Goal: Task Accomplishment & Management: Use online tool/utility

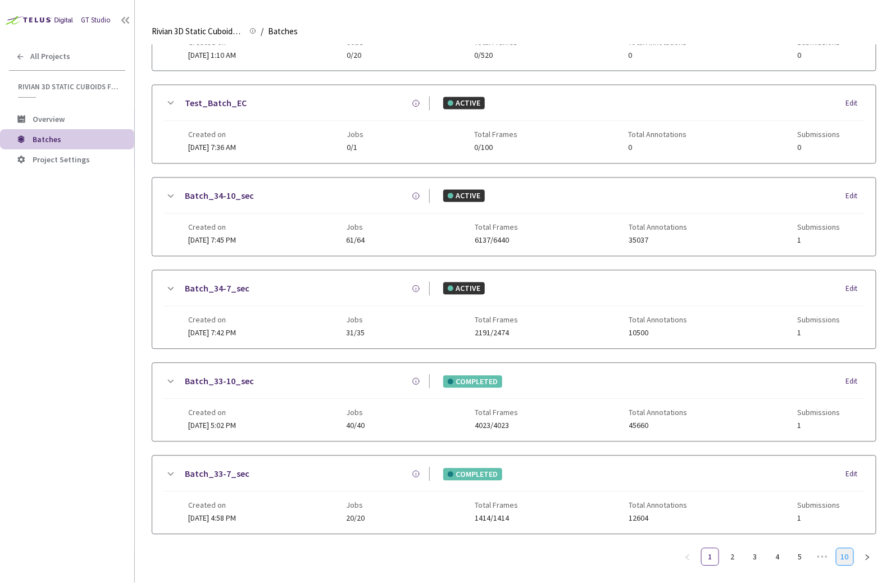
click at [845, 549] on link "10" at bounding box center [844, 557] width 17 height 17
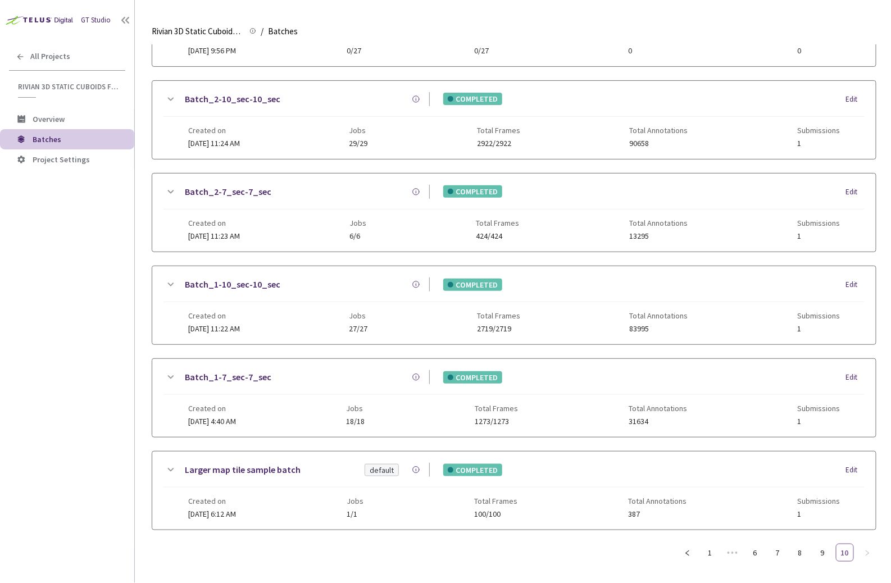
click at [845, 546] on link "10" at bounding box center [844, 552] width 17 height 17
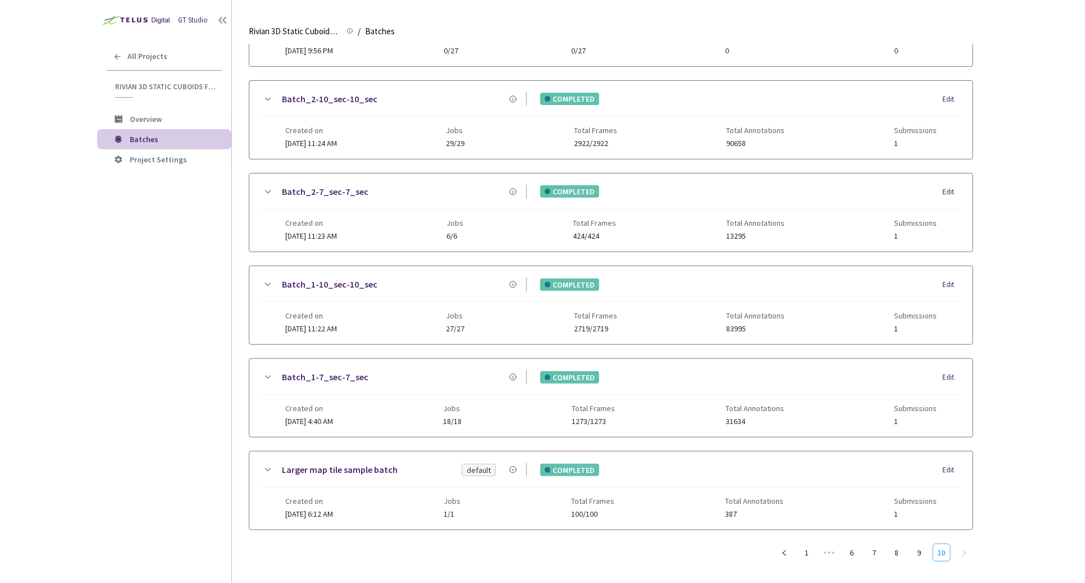
scroll to position [0, 0]
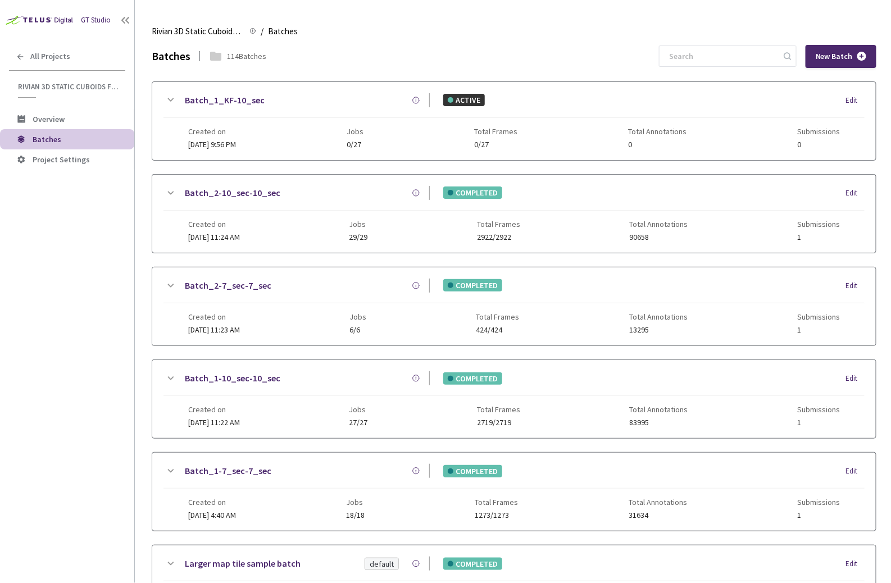
click at [244, 283] on link "Batch_2-7_sec-7_sec" at bounding box center [228, 286] width 86 height 14
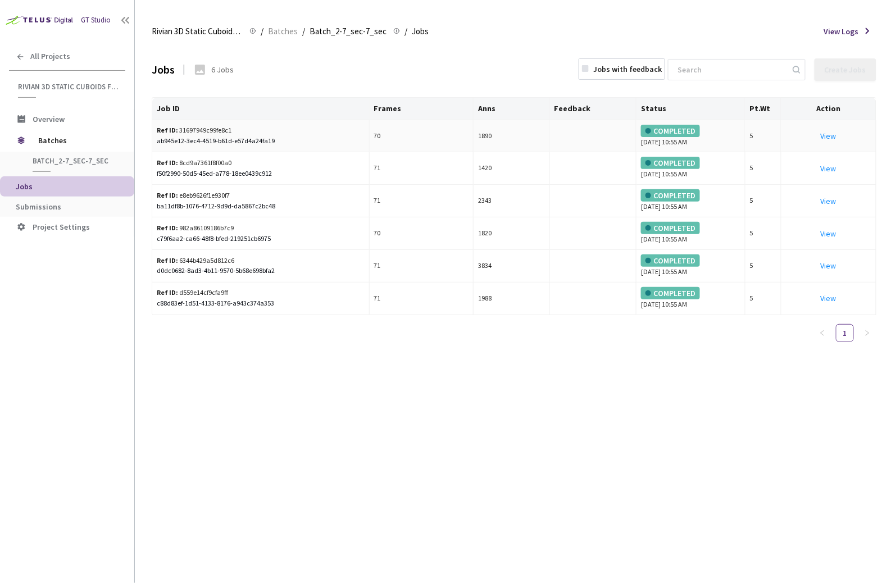
click at [193, 127] on div "Ref ID: 31697949c99fe8c1" at bounding box center [229, 130] width 144 height 11
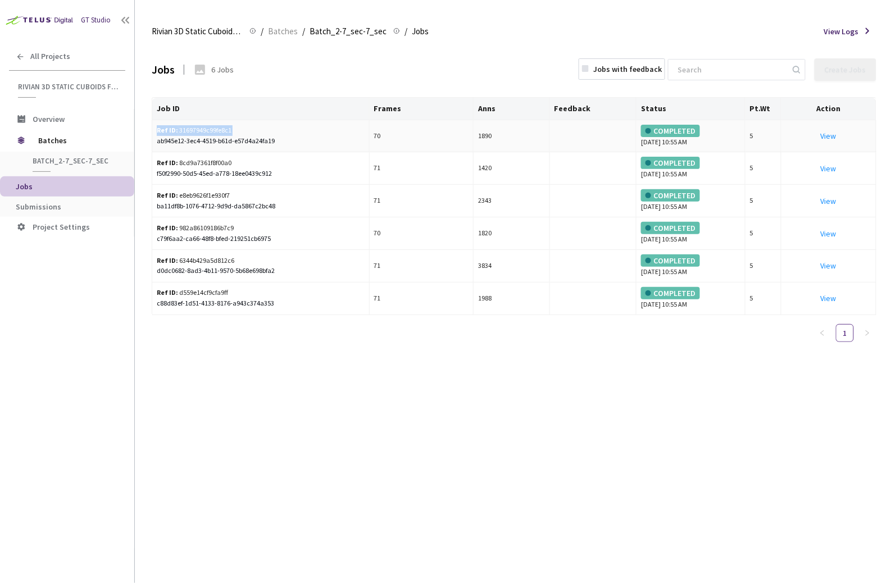
click at [193, 127] on div "Ref ID: 31697949c99fe8c1" at bounding box center [229, 130] width 144 height 11
click at [201, 129] on div "Ref ID: 31697949c99fe8c1" at bounding box center [229, 130] width 144 height 11
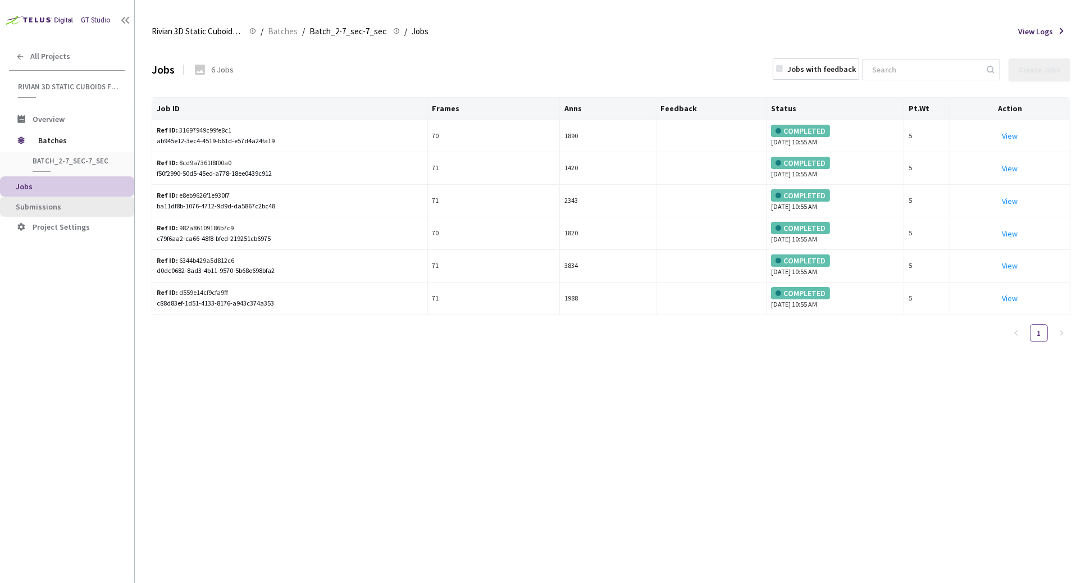
click at [63, 204] on span "Submissions" at bounding box center [71, 207] width 110 height 10
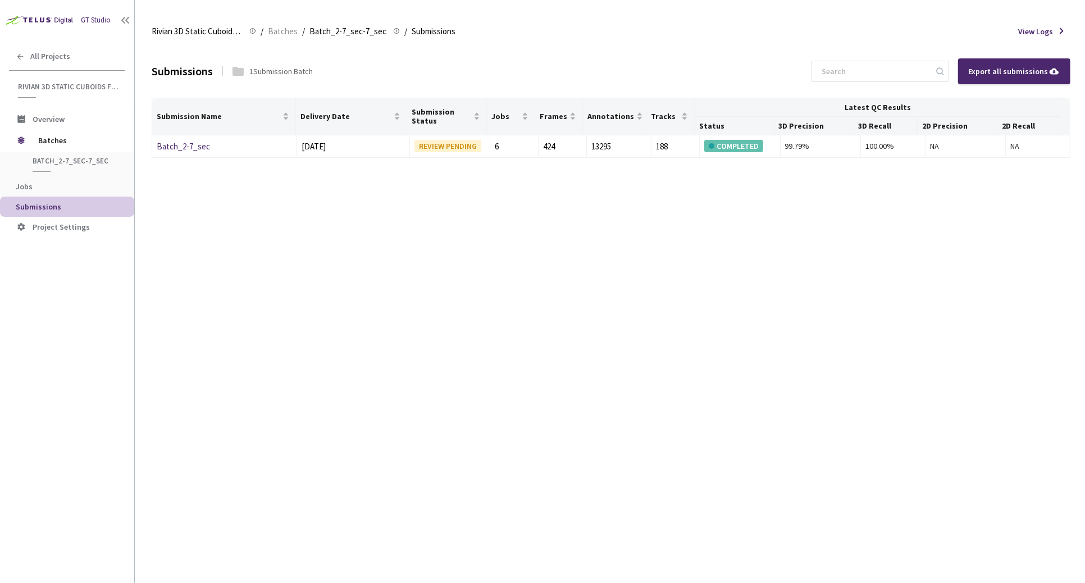
click at [52, 155] on div "Batch_2-7_sec-7_sec Batch_2-7_sec-7_sec" at bounding box center [67, 164] width 134 height 25
click at [55, 137] on span "Batches" at bounding box center [76, 140] width 77 height 22
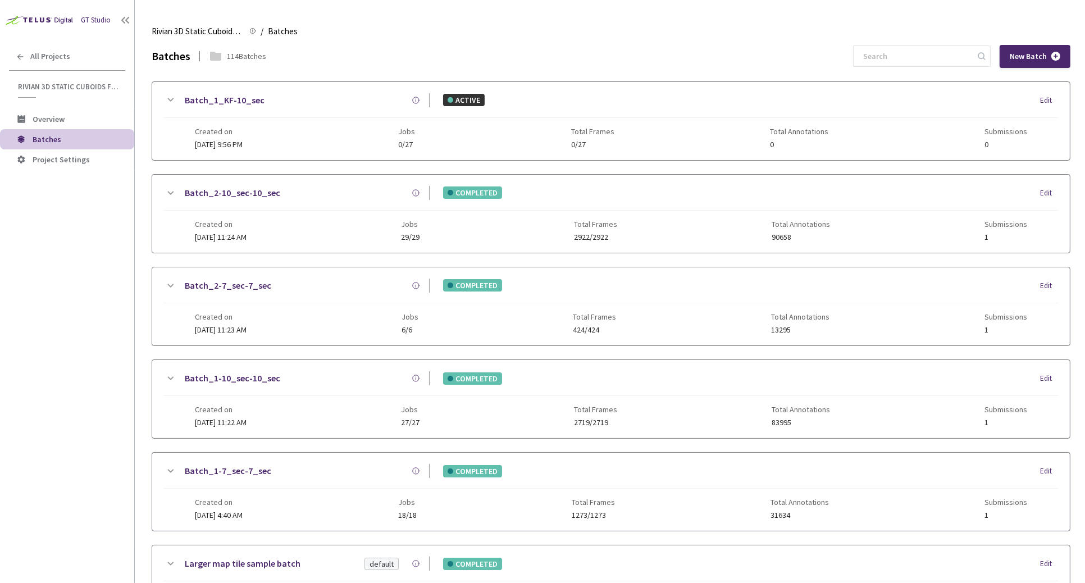
scroll to position [103, 0]
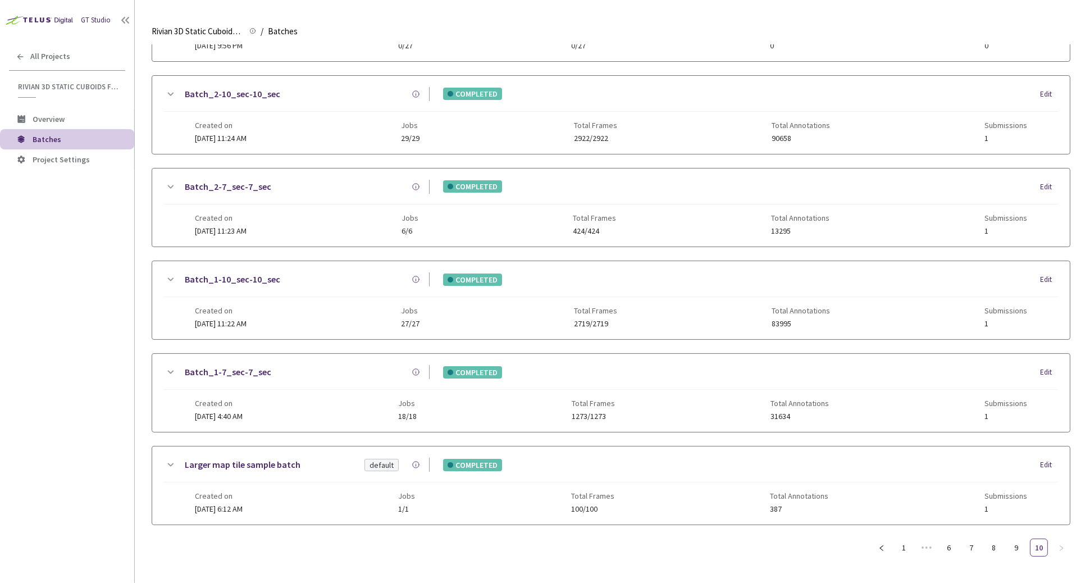
click at [231, 272] on link "Batch_1-10_sec-10_sec" at bounding box center [232, 279] width 95 height 14
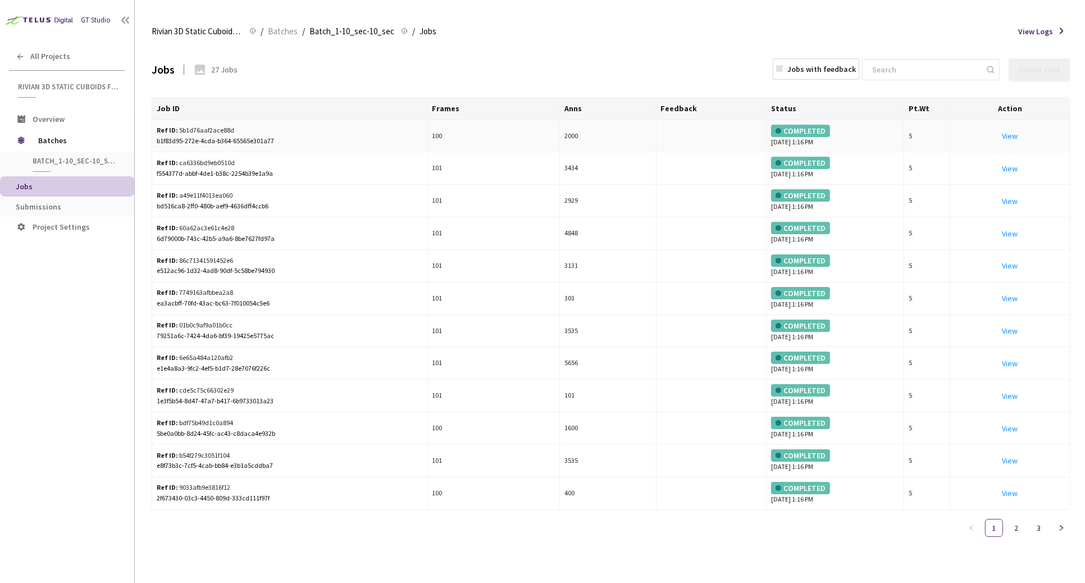
click at [211, 130] on div "Ref ID: 5b1d76aaf2ace88d" at bounding box center [229, 130] width 144 height 11
copy div "5b1d76aaf2ace88d"
click at [83, 143] on span "Batches" at bounding box center [76, 140] width 77 height 22
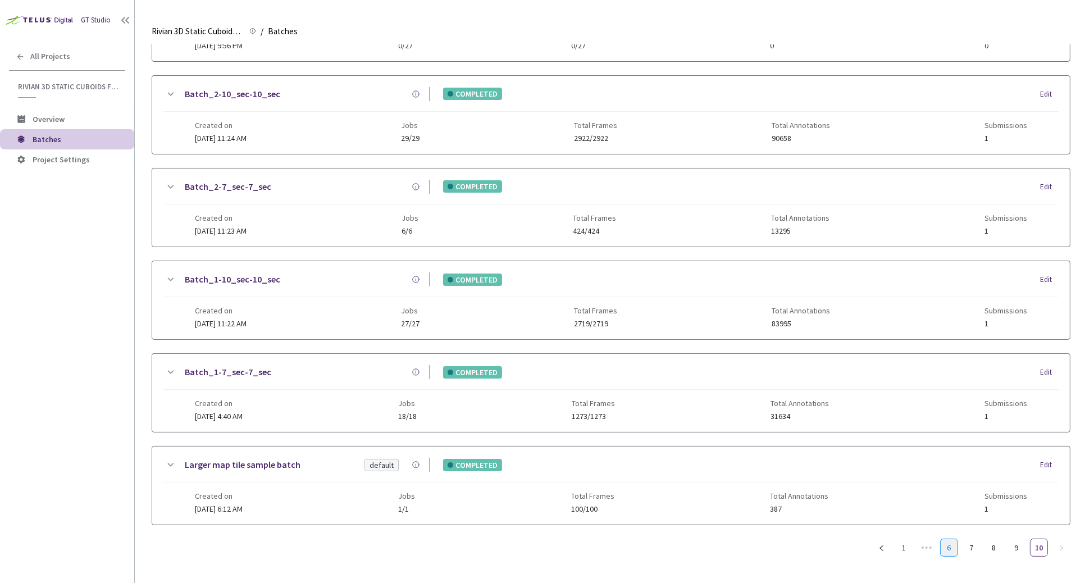
scroll to position [94, 0]
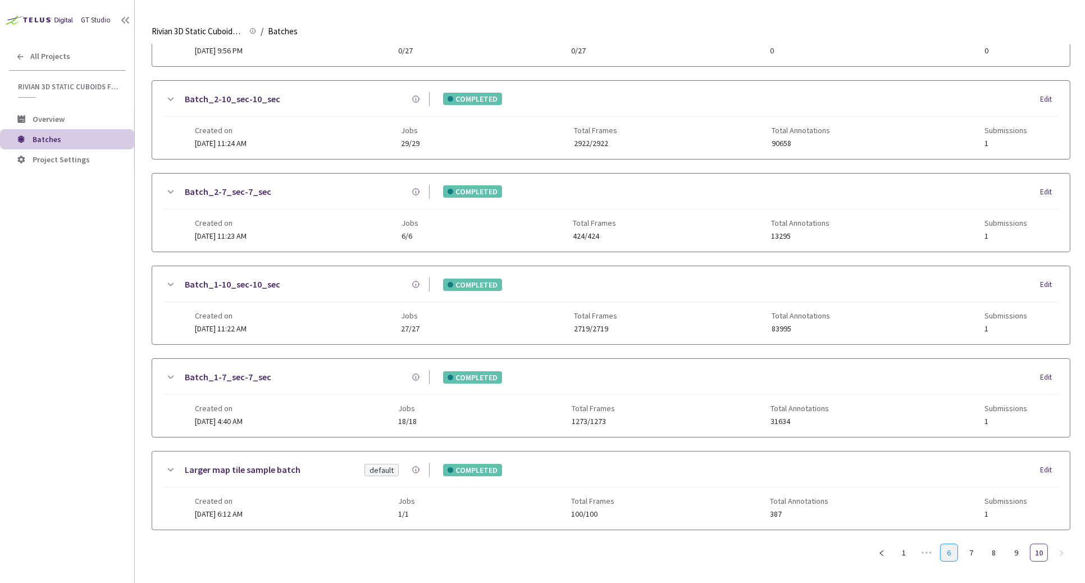
click at [890, 544] on link "6" at bounding box center [949, 552] width 17 height 17
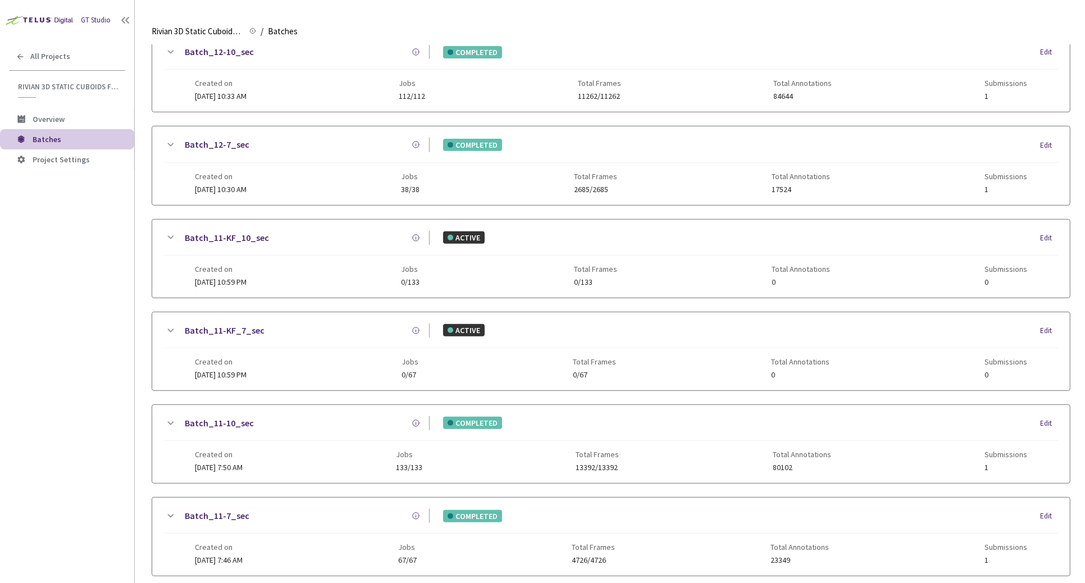
scroll to position [646, 0]
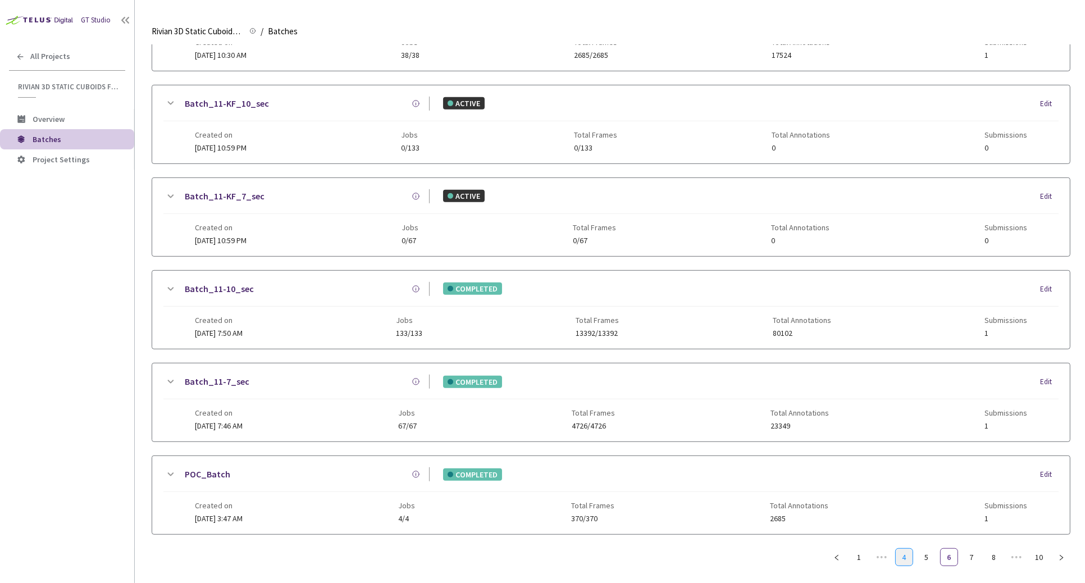
click at [890, 551] on link "4" at bounding box center [904, 557] width 17 height 17
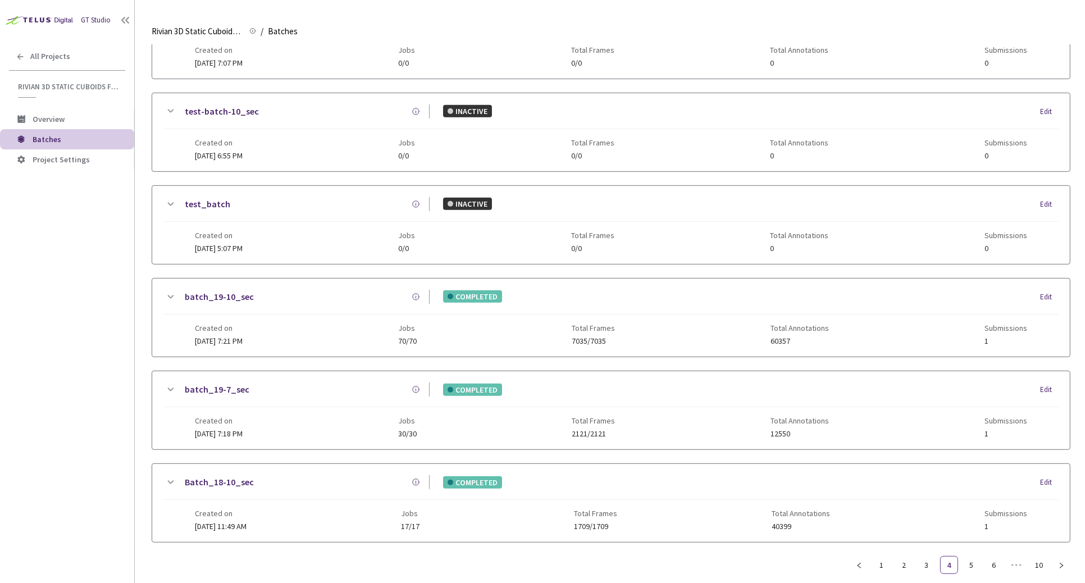
click at [221, 290] on link "batch_19-10_sec" at bounding box center [219, 297] width 69 height 14
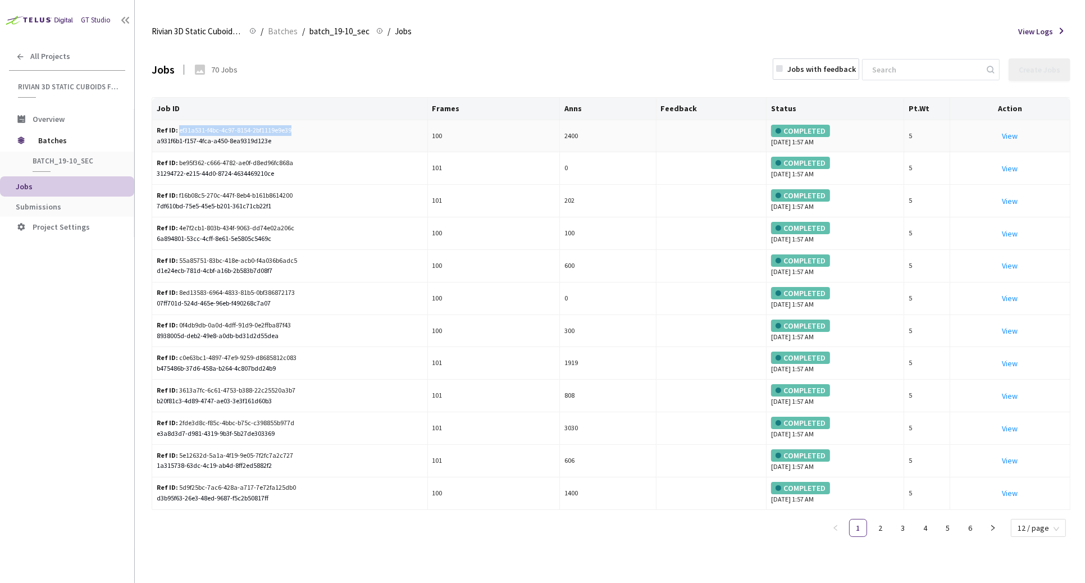
drag, startPoint x: 179, startPoint y: 130, endPoint x: 307, endPoint y: 129, distance: 128.0
click at [307, 129] on div "Ref ID: ef31a531-f4bc-4c97-8154-2bf1119e9e39 a931f6b1-f157-4fca-a450-8ea9319d12…" at bounding box center [290, 135] width 266 height 21
copy div "ef31a531-f4bc-4c97-8154-2bf1119e9e39"
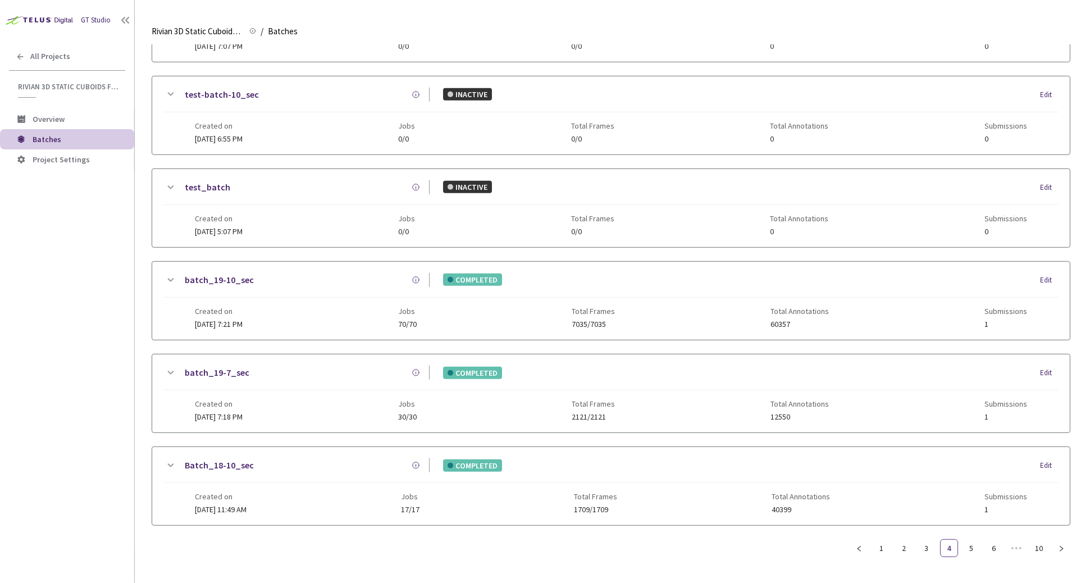
scroll to position [646, 0]
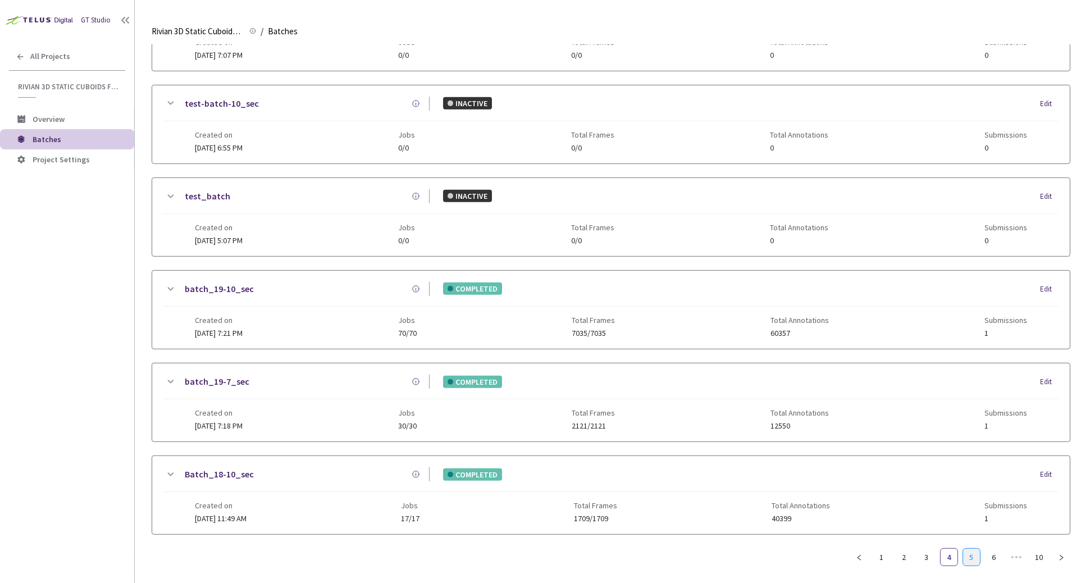
click at [890, 550] on link "5" at bounding box center [971, 557] width 17 height 17
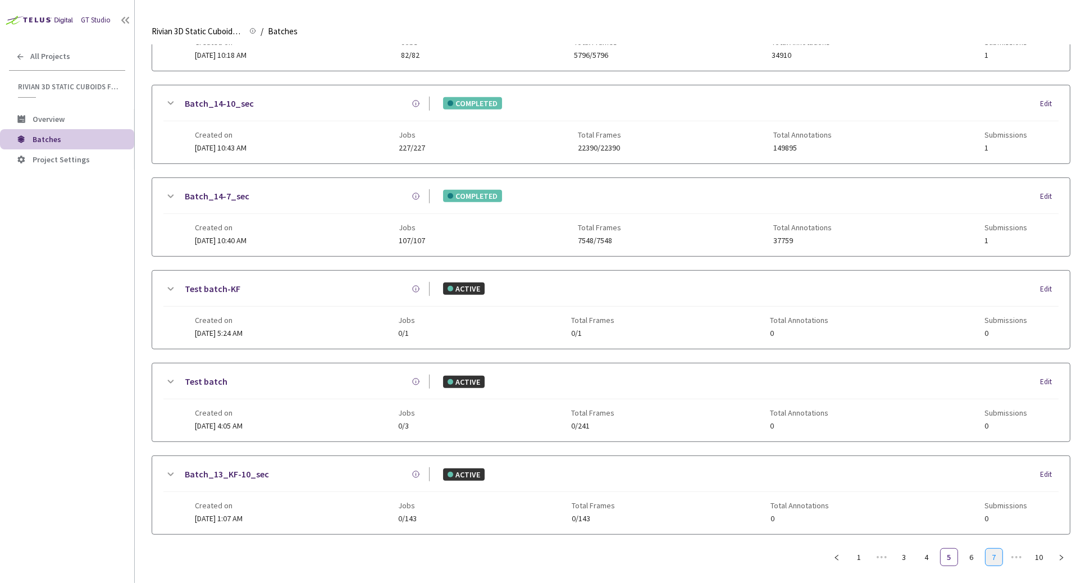
click at [890, 549] on link "7" at bounding box center [994, 557] width 17 height 17
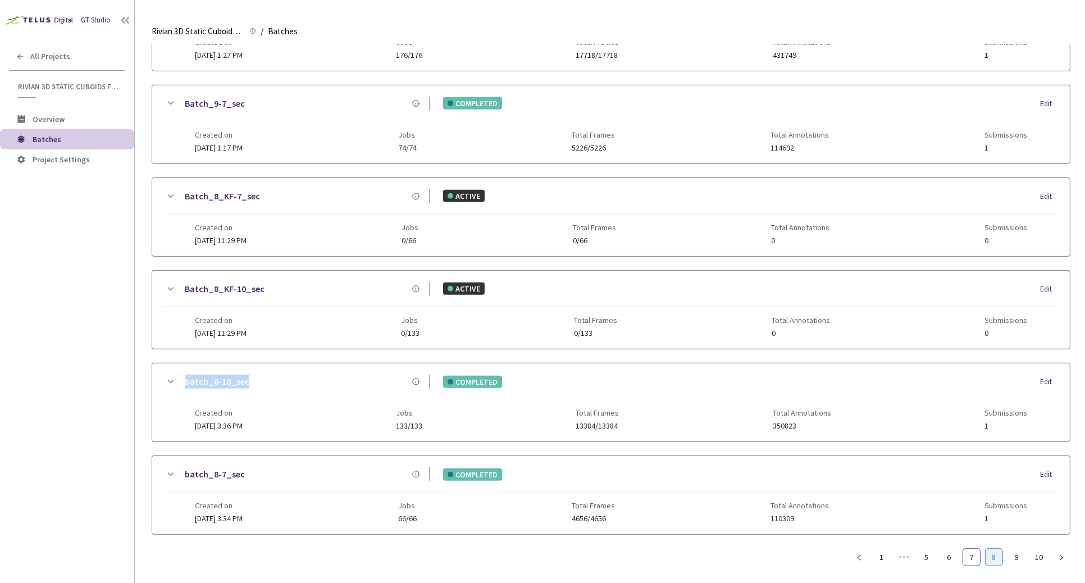
click at [890, 549] on link "8" at bounding box center [994, 557] width 17 height 17
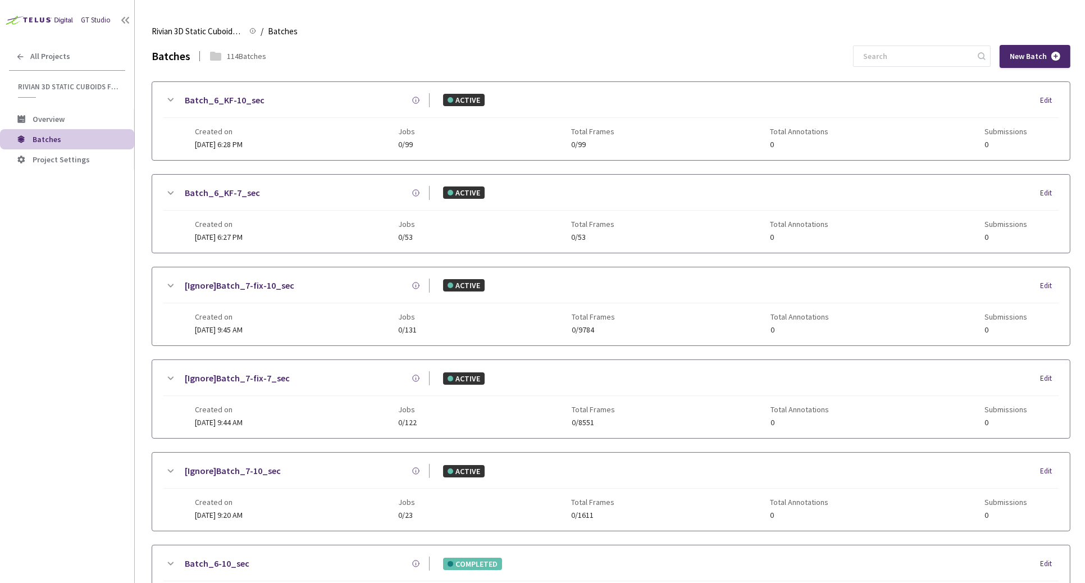
scroll to position [38, 0]
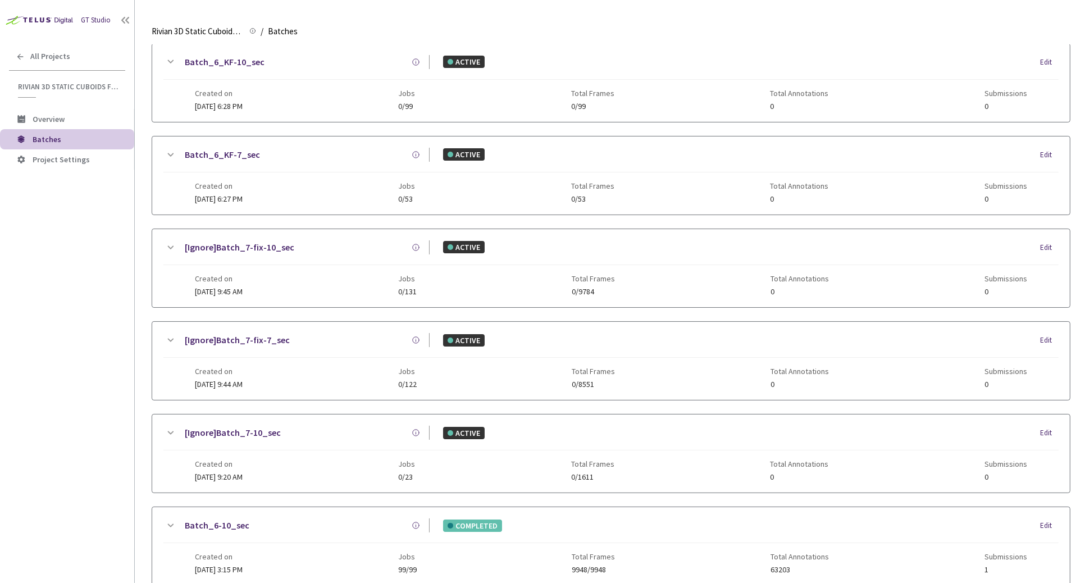
click at [220, 518] on link "Batch_6-10_sec" at bounding box center [217, 525] width 65 height 14
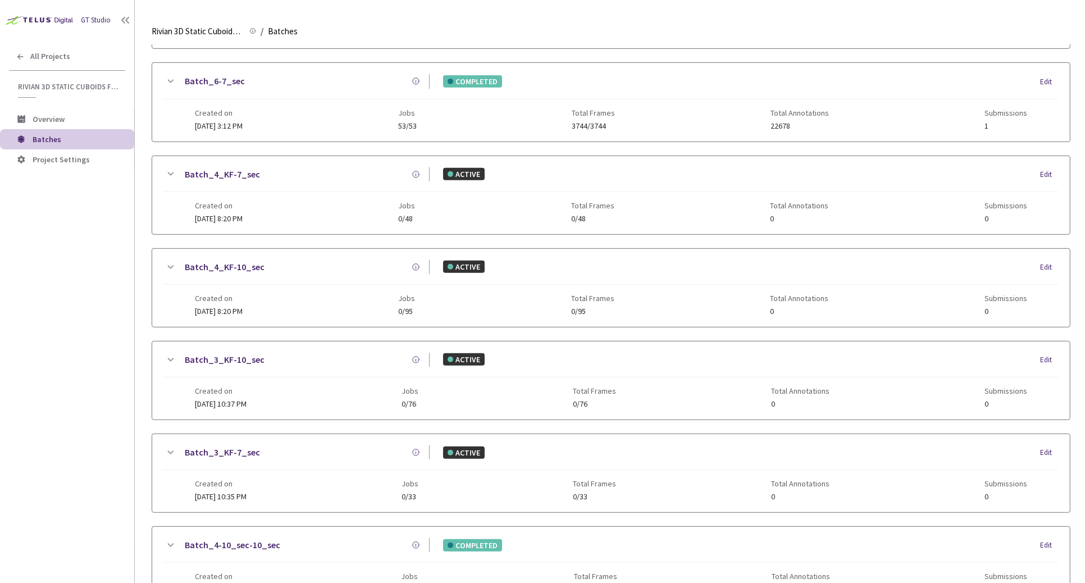
scroll to position [639, 0]
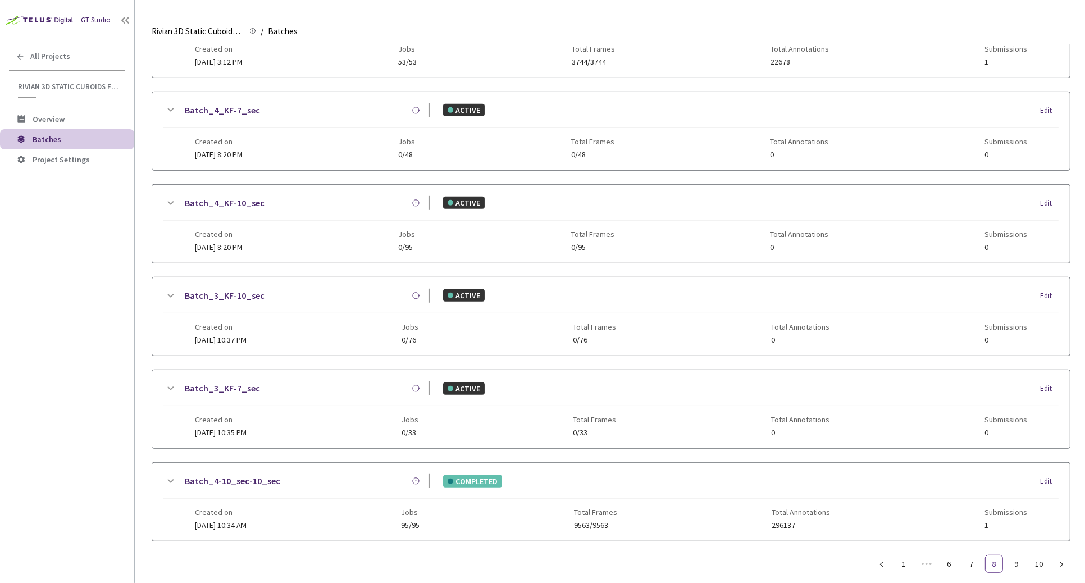
click at [250, 474] on link "Batch_4-10_sec-10_sec" at bounding box center [232, 481] width 95 height 14
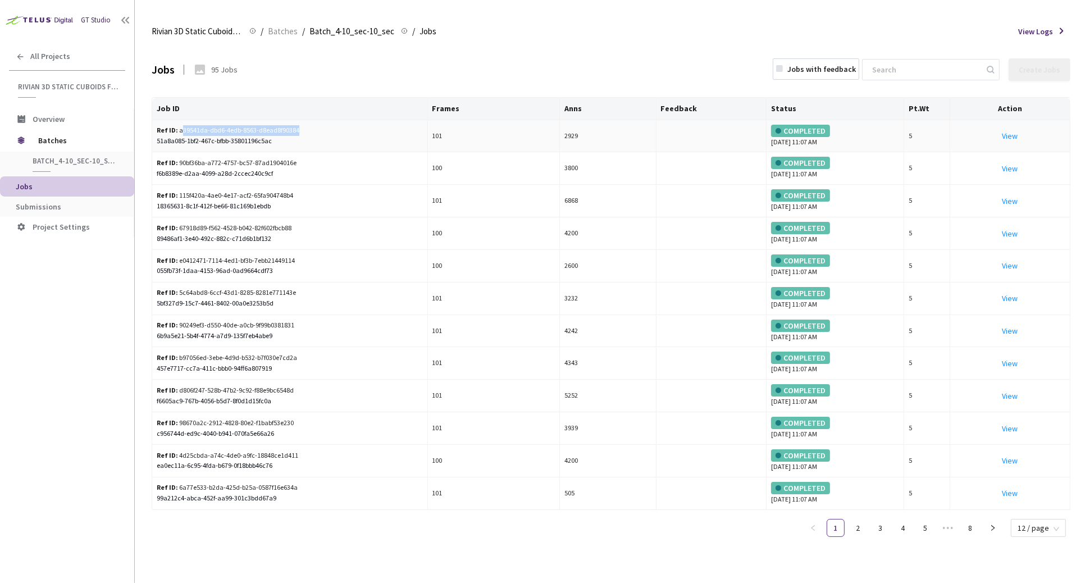
drag, startPoint x: 180, startPoint y: 131, endPoint x: 297, endPoint y: 132, distance: 116.8
click at [297, 132] on div "Ref ID: a39541da-dbd6-4edb-8563-d8ead8f90384" at bounding box center [229, 130] width 144 height 11
drag, startPoint x: 298, startPoint y: 131, endPoint x: 177, endPoint y: 127, distance: 120.2
click at [177, 127] on div "Ref ID: a39541da-dbd6-4edb-8563-d8ead8f90384" at bounding box center [229, 130] width 144 height 11
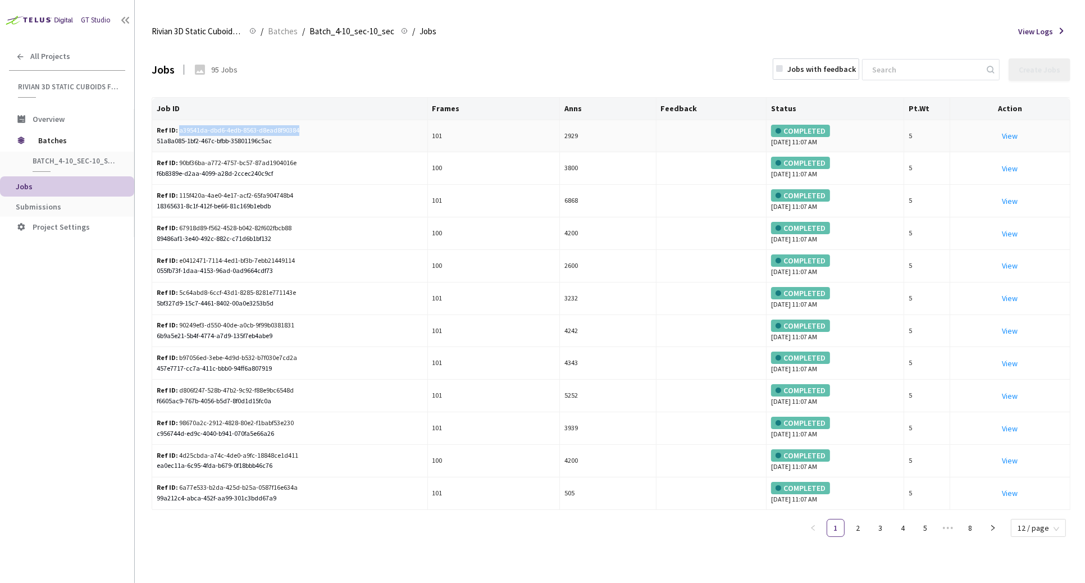
copy div "a39541da-dbd6-4edb-8563-d8ead8f90384"
drag, startPoint x: 177, startPoint y: 130, endPoint x: 311, endPoint y: 128, distance: 134.2
click at [311, 128] on div "Ref ID: a39541da-dbd6-4edb-8563-d8ead8f90384 51a8a085-1bf2-467c-bfbb-35801196c5…" at bounding box center [290, 135] width 266 height 21
copy div "a39541da-dbd6-4edb-8563-d8ead8f90384"
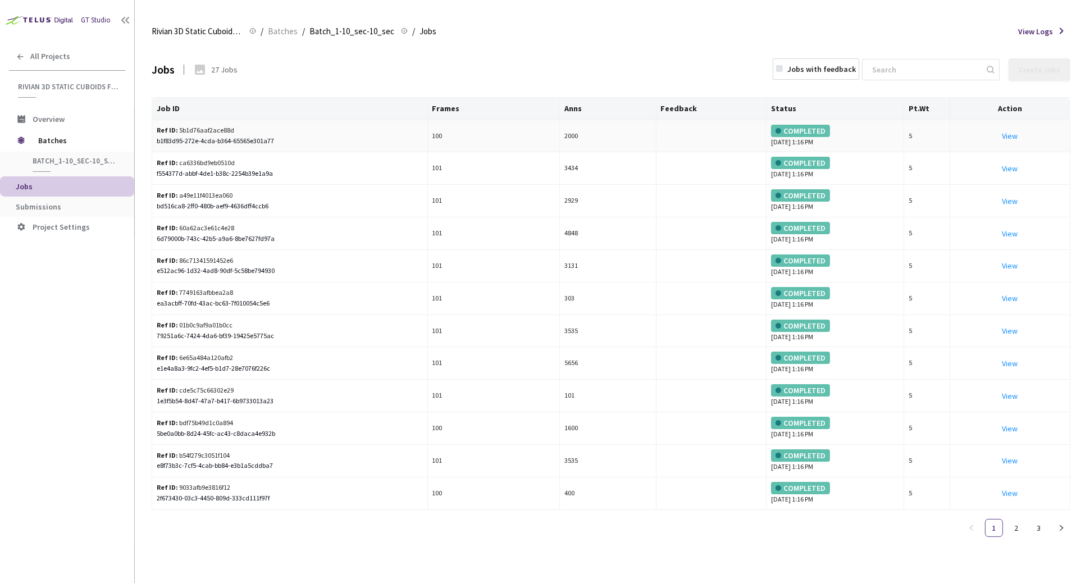
click at [212, 130] on div "Ref ID: 5b1d76aaf2ace88d" at bounding box center [229, 130] width 144 height 11
copy div "5b1d76aaf2ace88d"
drag, startPoint x: 177, startPoint y: 130, endPoint x: 254, endPoint y: 125, distance: 76.5
click at [254, 125] on div "Ref ID: 5b1d76aaf2ace88d" at bounding box center [229, 130] width 144 height 11
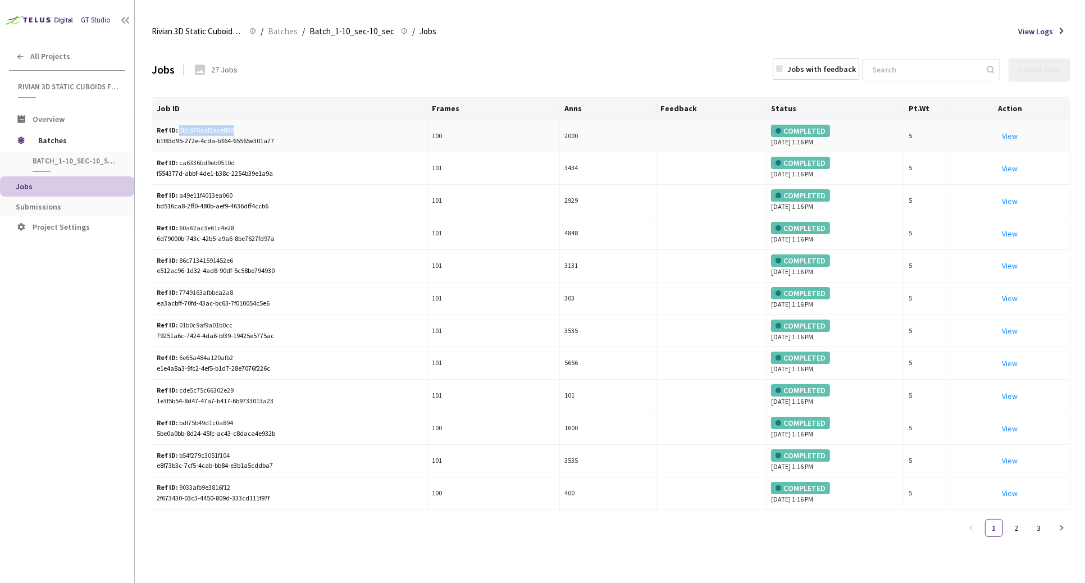
drag, startPoint x: 234, startPoint y: 131, endPoint x: 177, endPoint y: 128, distance: 56.8
click at [177, 128] on div "Ref ID: 5b1d76aaf2ace88d" at bounding box center [229, 130] width 144 height 11
copy div "5b1d76aaf2ace88d"
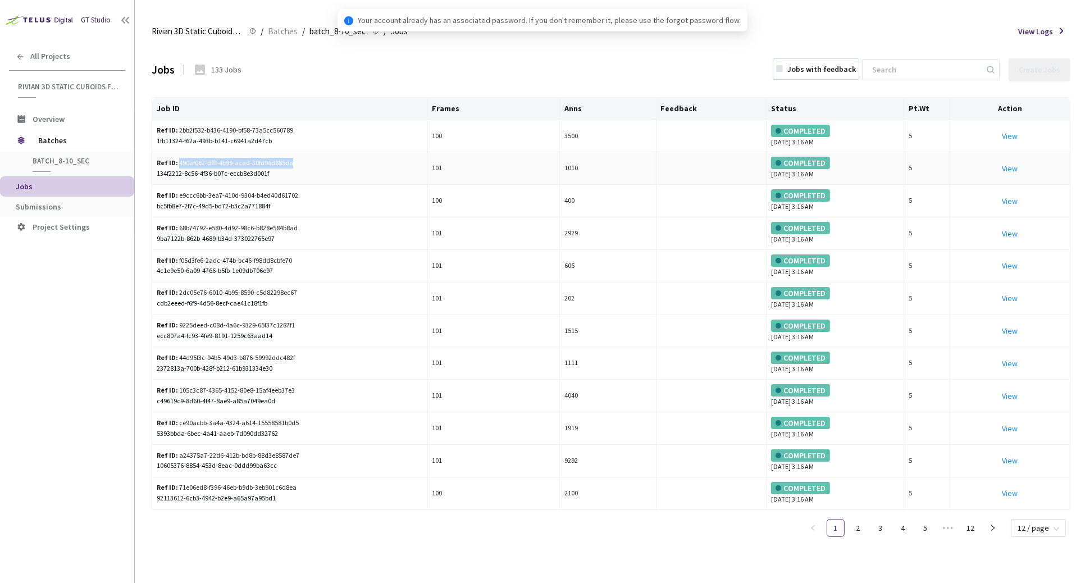
drag, startPoint x: 178, startPoint y: 163, endPoint x: 312, endPoint y: 162, distance: 133.7
click at [312, 162] on div "Ref ID: 490af062-dfff-4b99-acad-30fd96d885da 134f2212-8c56-4f36-b07c-eccb8e3d00…" at bounding box center [290, 168] width 266 height 21
copy div "490af062-dfff-4b99-acad-30fd96d885da"
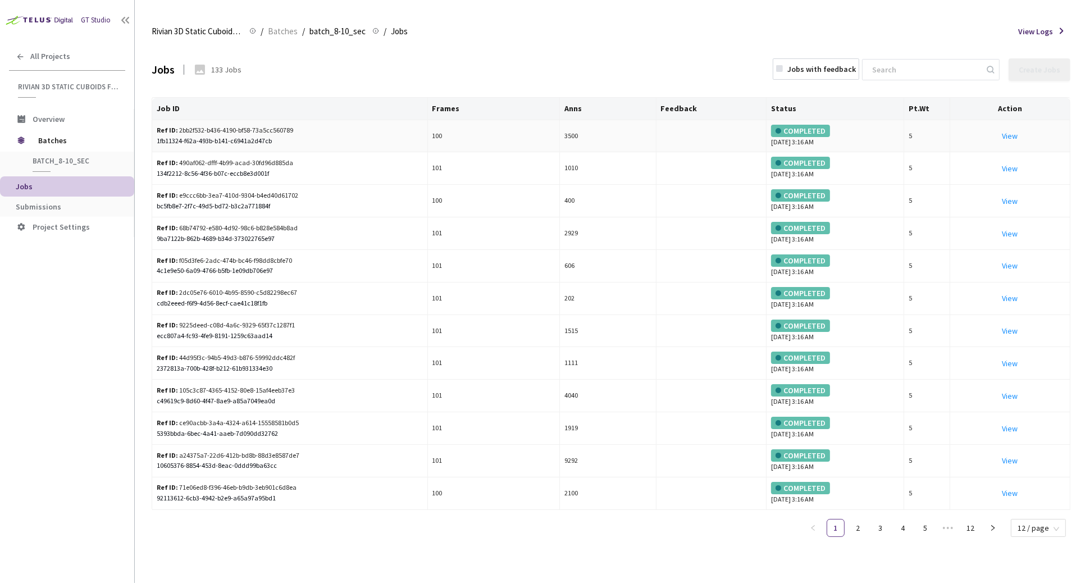
click at [257, 127] on div "Ref ID: 2bb2f532-b436-4190-bf58-73a5cc560789" at bounding box center [229, 130] width 144 height 11
click at [254, 127] on div "Ref ID: 2bb2f532-b436-4190-bf58-73a5cc560789" at bounding box center [229, 130] width 144 height 11
drag, startPoint x: 177, startPoint y: 128, endPoint x: 321, endPoint y: 133, distance: 143.8
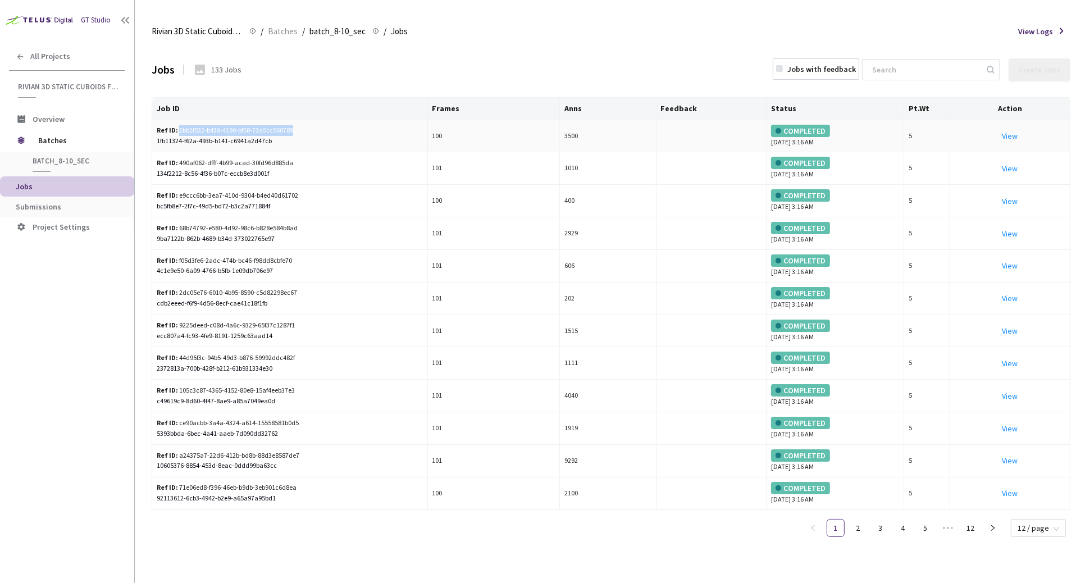
click at [323, 131] on div "Ref ID: 2bb2f532-b436-4190-bf58-73a5cc560789 1fb11324-f62a-493b-b141-c6941a2d47…" at bounding box center [290, 135] width 266 height 21
copy div "2bb2f532-b436-4190-bf58-73a5cc560789"
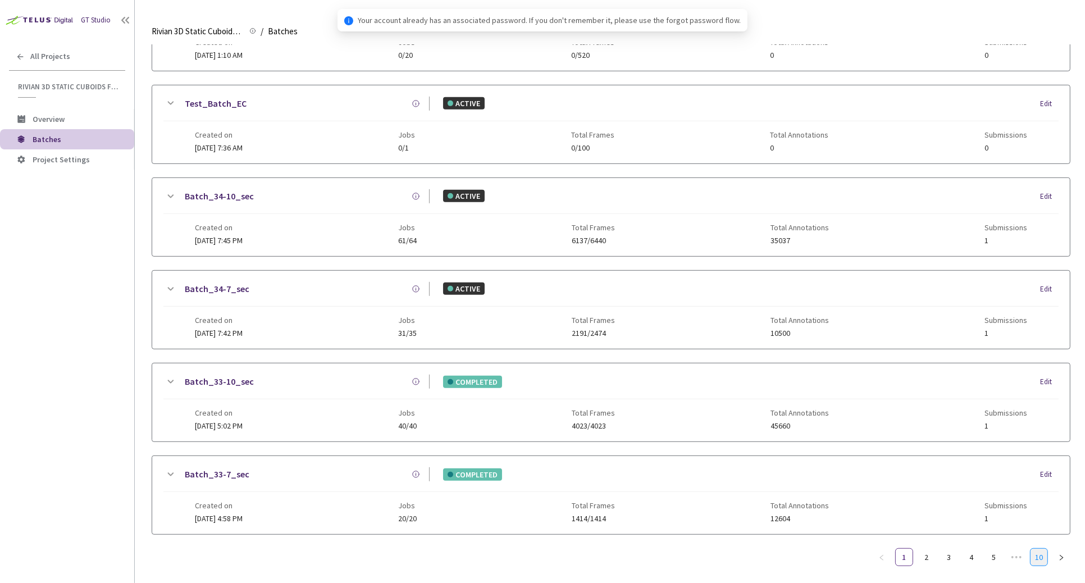
click at [1036, 549] on link "10" at bounding box center [1038, 557] width 17 height 17
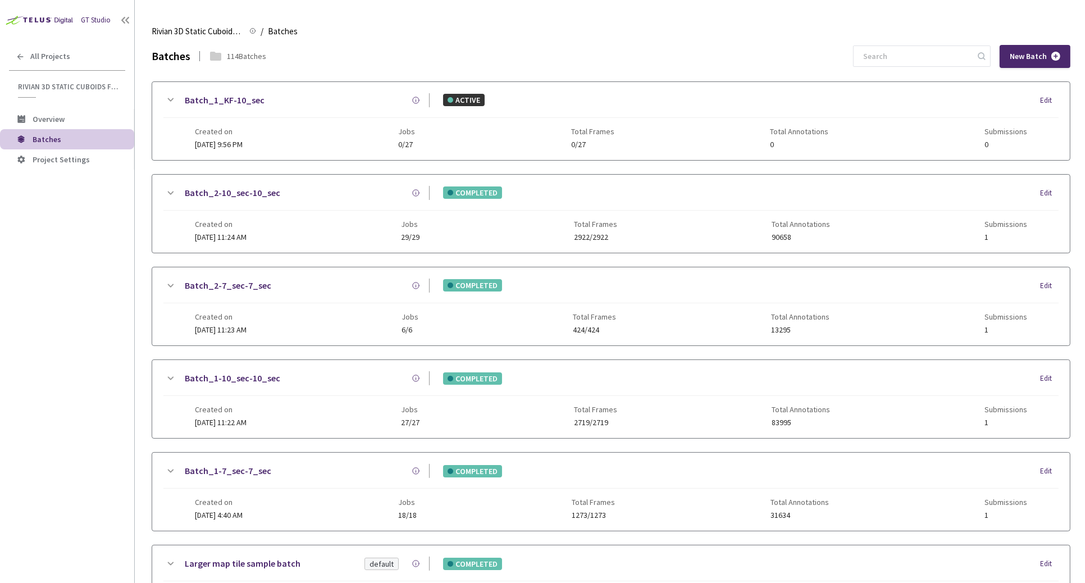
click at [238, 189] on link "Batch_2-10_sec-10_sec" at bounding box center [232, 193] width 95 height 14
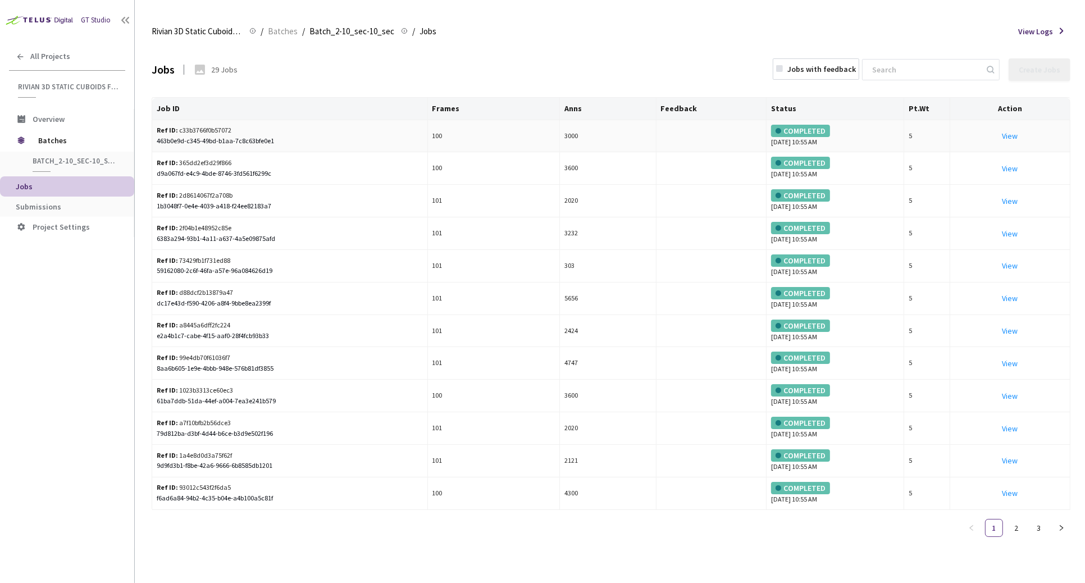
click at [206, 131] on div "Ref ID: c33b3766f0b57072" at bounding box center [229, 130] width 144 height 11
copy div "c33b3766f0b57072"
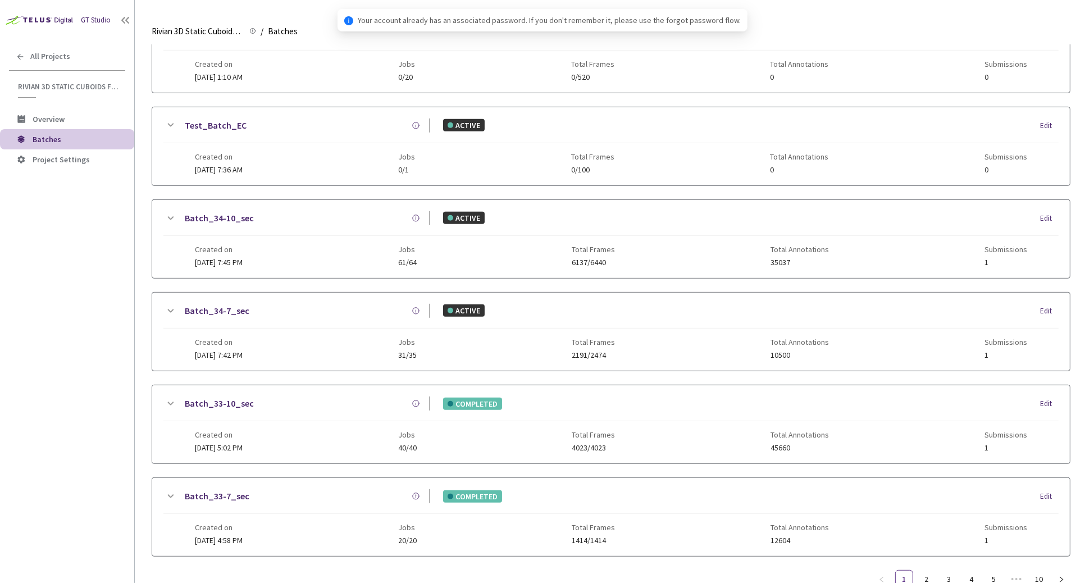
scroll to position [655, 0]
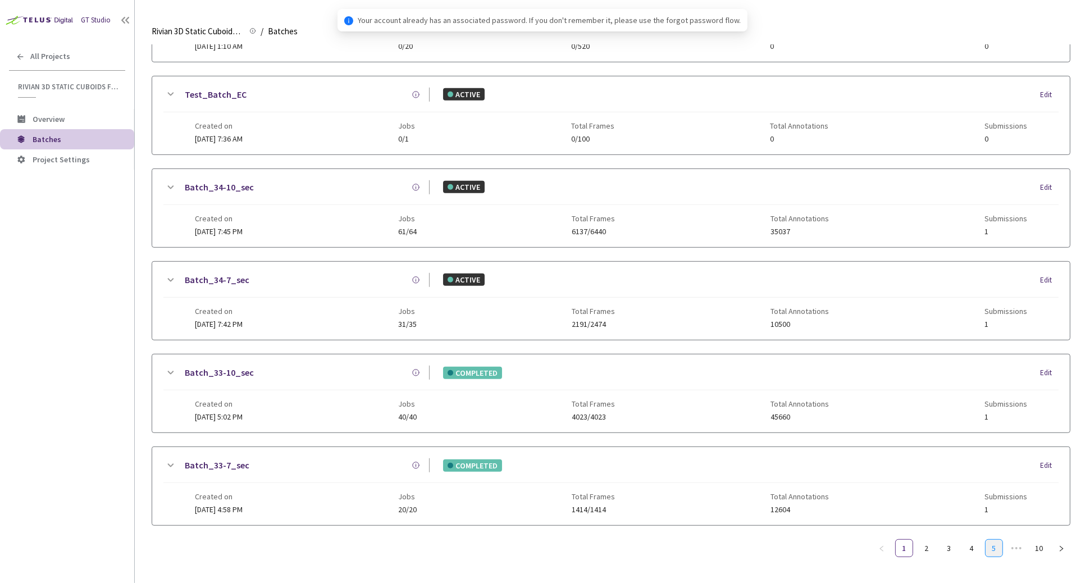
click at [989, 540] on link "5" at bounding box center [994, 548] width 17 height 17
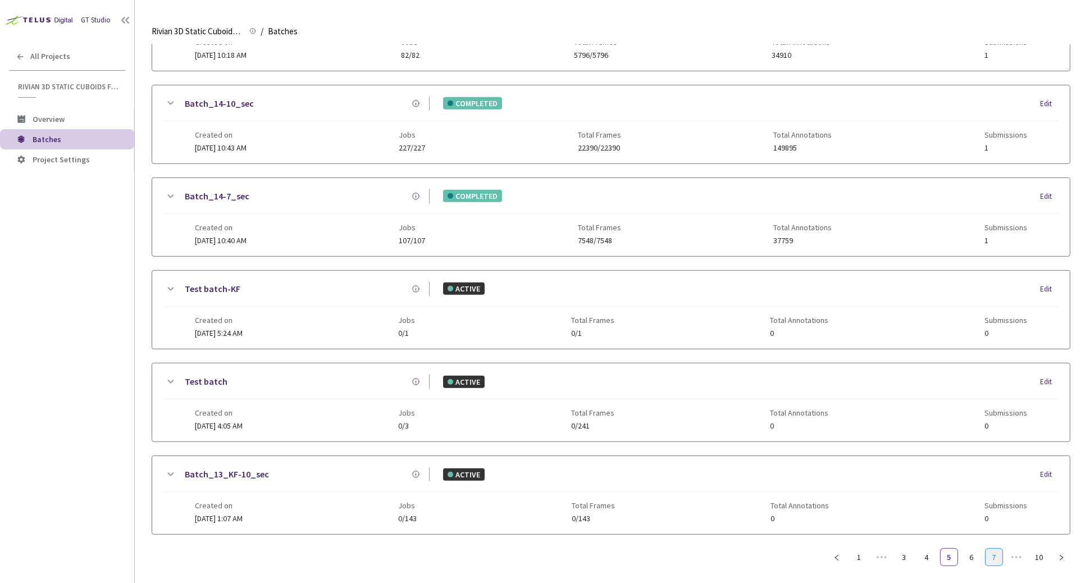
click at [994, 549] on link "7" at bounding box center [994, 557] width 17 height 17
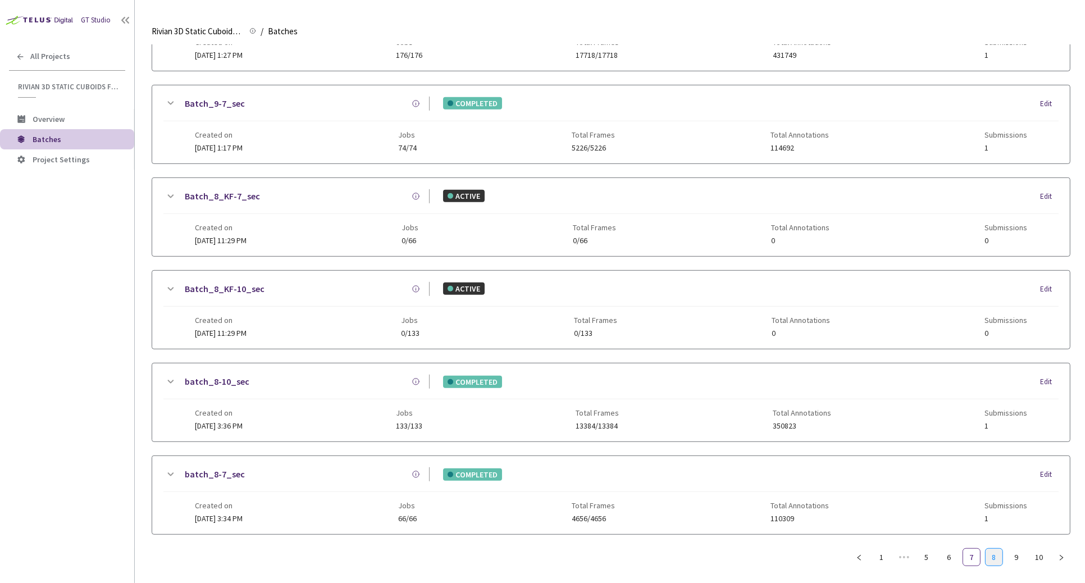
click at [993, 549] on link "8" at bounding box center [994, 557] width 17 height 17
click at [1018, 549] on link "9" at bounding box center [1016, 557] width 17 height 17
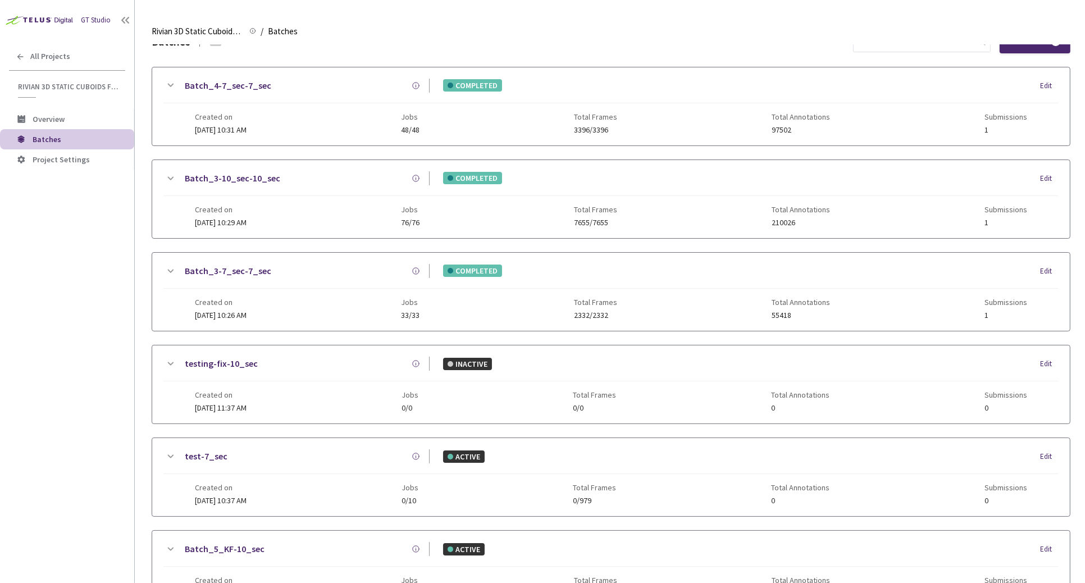
scroll to position [0, 0]
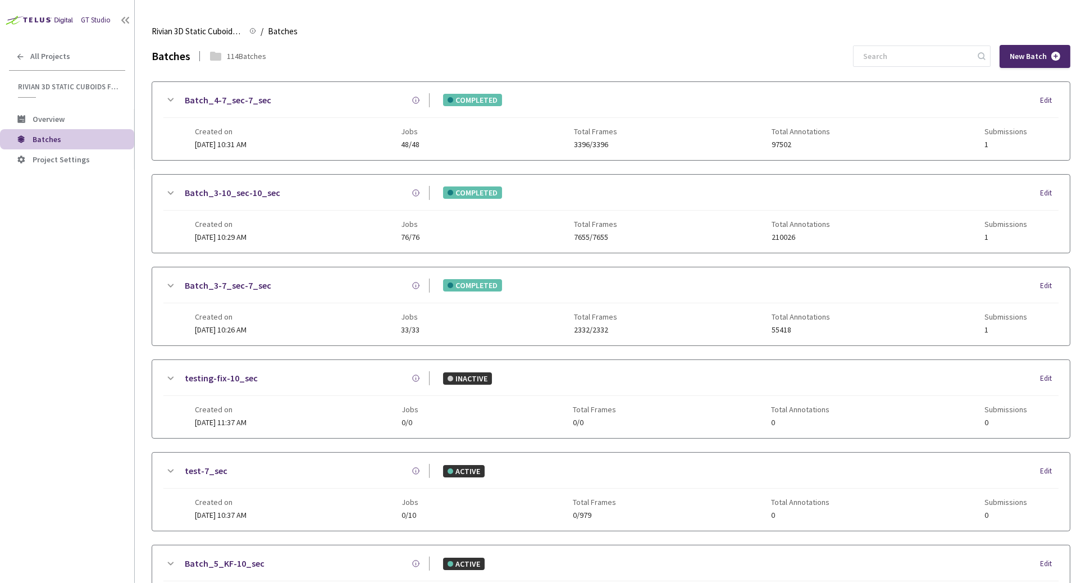
click at [229, 191] on link "Batch_3-10_sec-10_sec" at bounding box center [232, 193] width 95 height 14
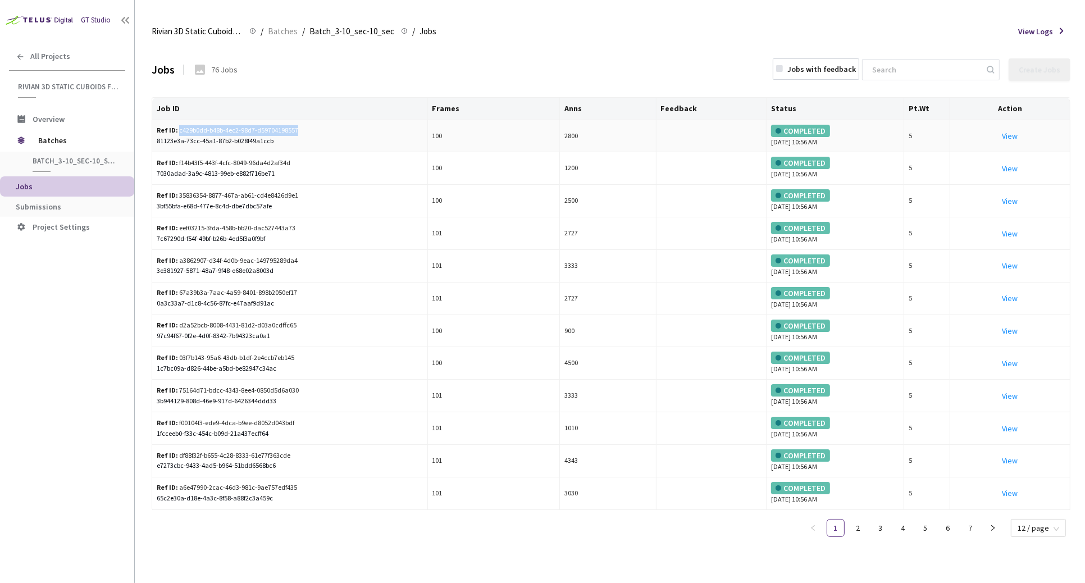
drag, startPoint x: 293, startPoint y: 129, endPoint x: 176, endPoint y: 129, distance: 116.8
click at [176, 129] on div "Ref ID: c429b0dd-b48b-4ec2-98d7-d59704198557" at bounding box center [229, 130] width 144 height 11
copy div "c429b0dd-b48b-4ec2-98d7-d59704198557"
click at [234, 137] on div "81123e3a-73cc-45a1-87b2-b028f49a1ccb" at bounding box center [290, 141] width 266 height 11
click at [203, 130] on div "Ref ID: c429b0dd-b48b-4ec2-98d7-d59704198557" at bounding box center [229, 130] width 144 height 11
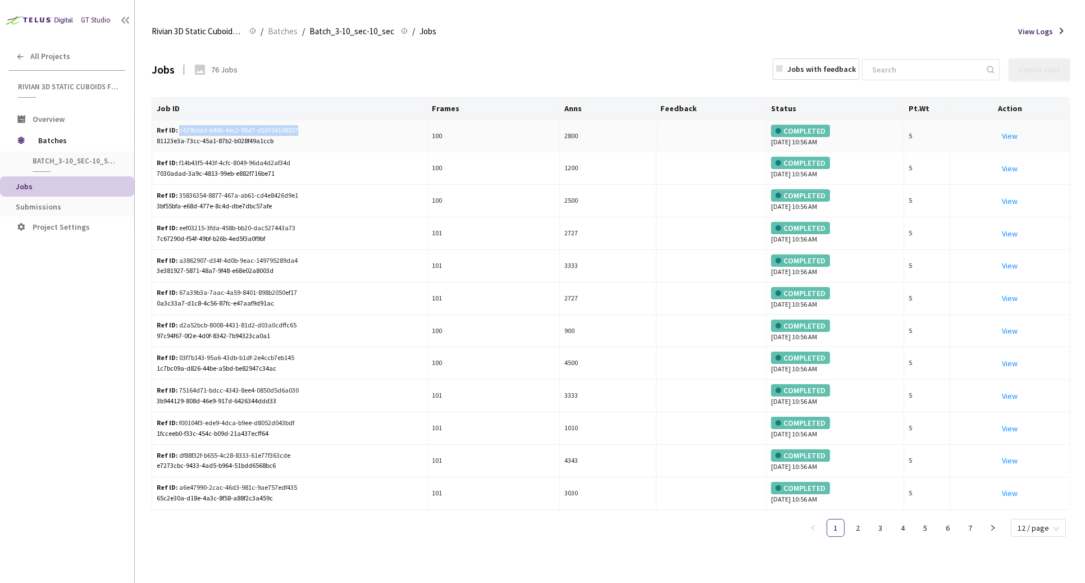
drag, startPoint x: 177, startPoint y: 130, endPoint x: 299, endPoint y: 130, distance: 121.9
click at [299, 130] on div "Ref ID: c429b0dd-b48b-4ec2-98d7-d59704198557" at bounding box center [229, 130] width 144 height 11
